Goal: Task Accomplishment & Management: Use online tool/utility

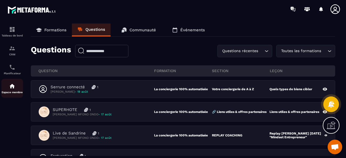
click at [16, 88] on div "Espace membre" at bounding box center [12, 88] width 22 height 11
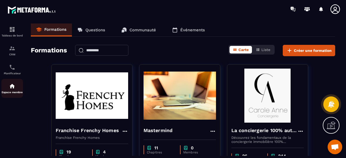
click at [12, 91] on div "Espace membre" at bounding box center [12, 88] width 22 height 11
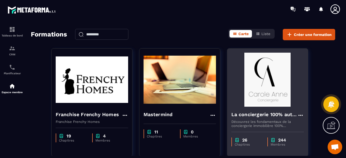
scroll to position [27, 0]
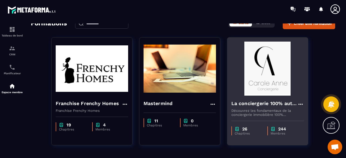
click at [279, 68] on img at bounding box center [268, 69] width 73 height 54
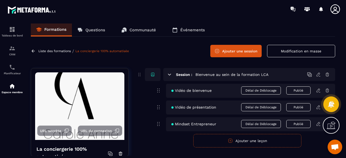
click at [92, 29] on p "Questions" at bounding box center [95, 30] width 20 height 5
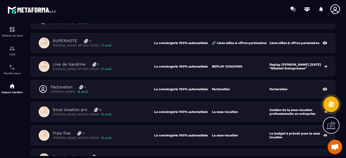
scroll to position [43, 0]
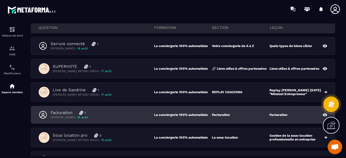
click at [114, 116] on div "Facturation 1 [PERSON_NAME] - [DATE]" at bounding box center [97, 114] width 116 height 9
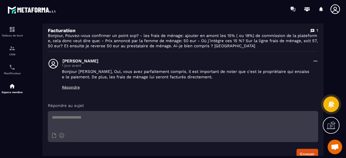
scroll to position [81, 0]
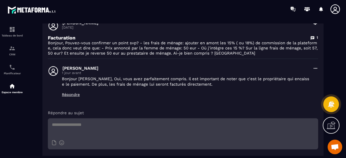
click at [104, 121] on textarea at bounding box center [183, 127] width 271 height 19
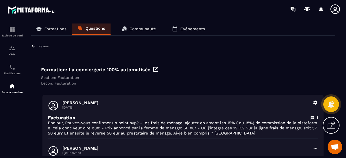
scroll to position [0, 0]
